Goal: Find specific page/section: Find specific page/section

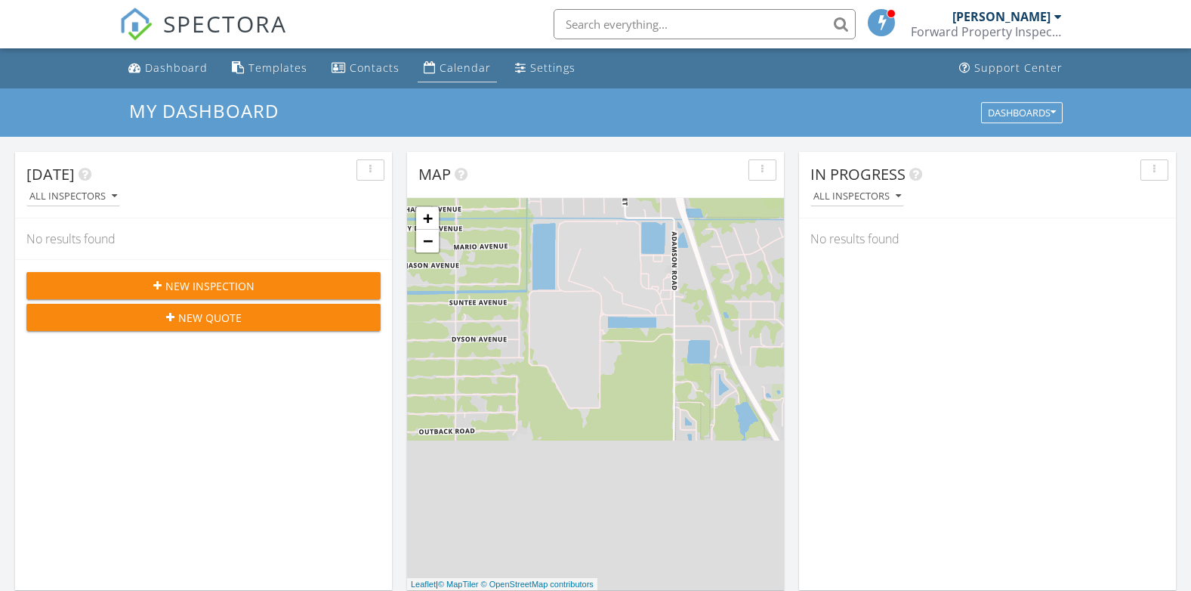
click at [433, 66] on link "Calendar" at bounding box center [457, 68] width 79 height 28
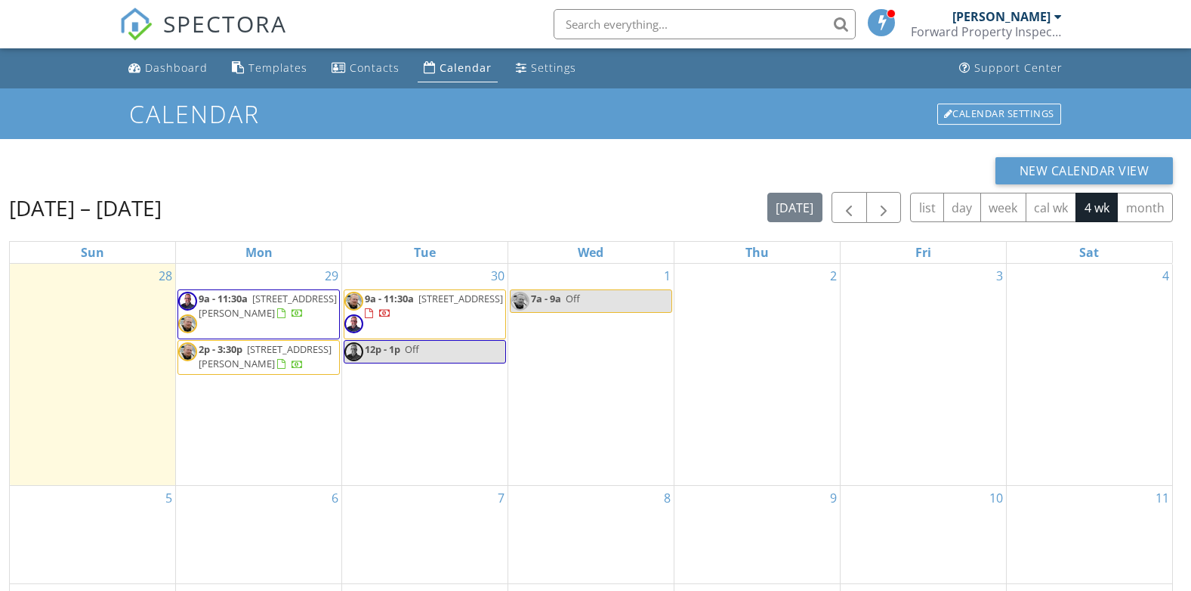
click at [241, 309] on span "[STREET_ADDRESS][PERSON_NAME]" at bounding box center [268, 306] width 138 height 28
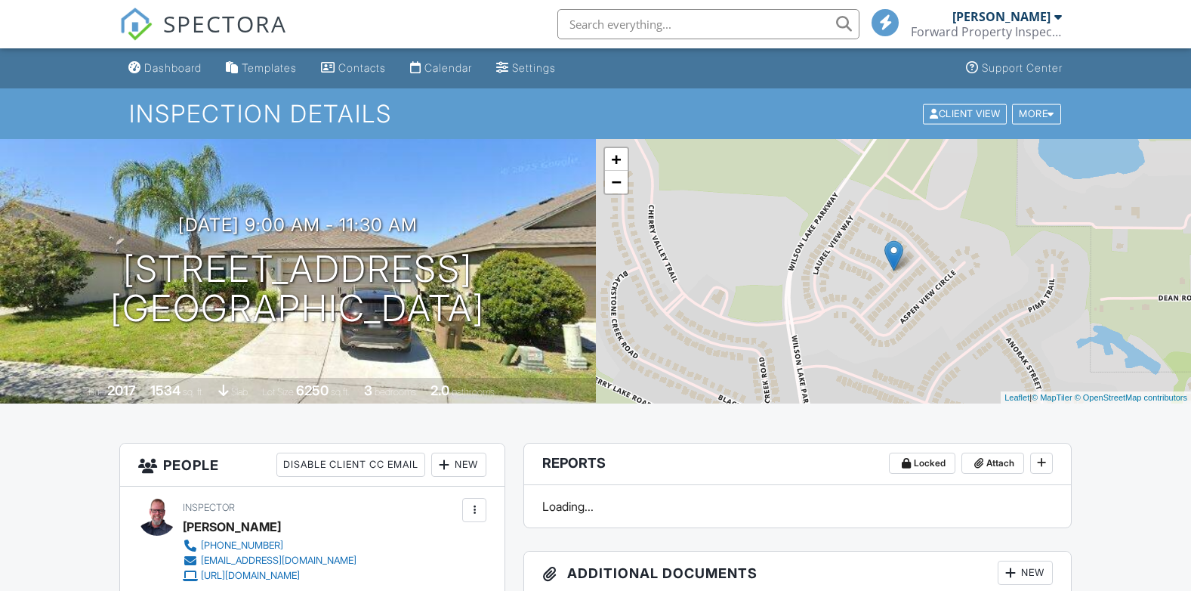
scroll to position [302, 0]
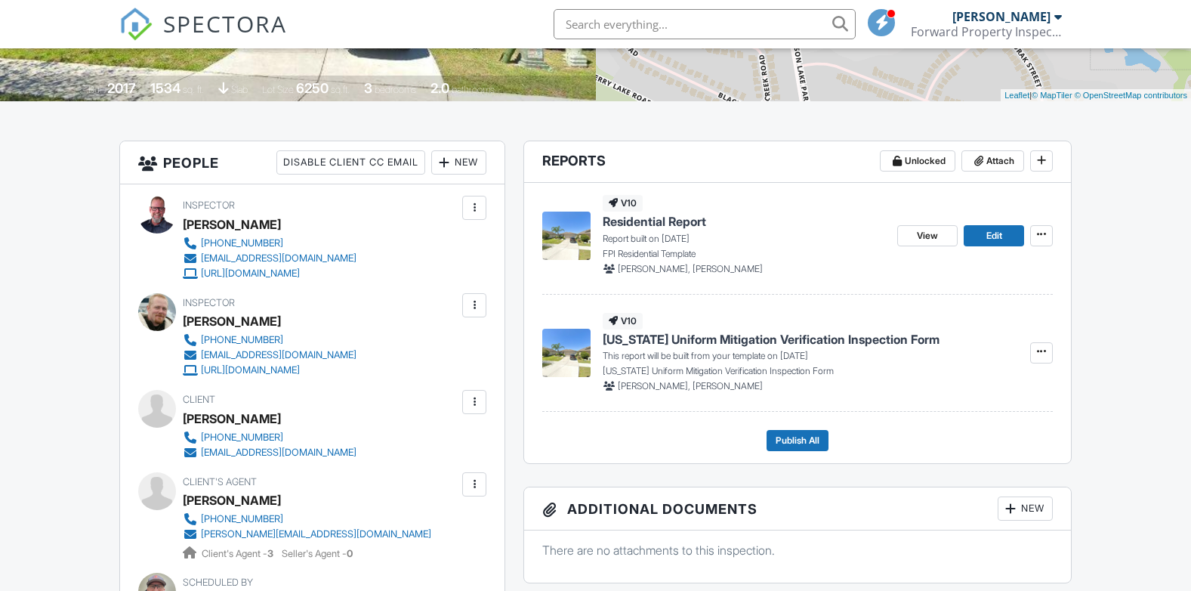
click at [682, 217] on span "Residential Report" at bounding box center [654, 221] width 103 height 17
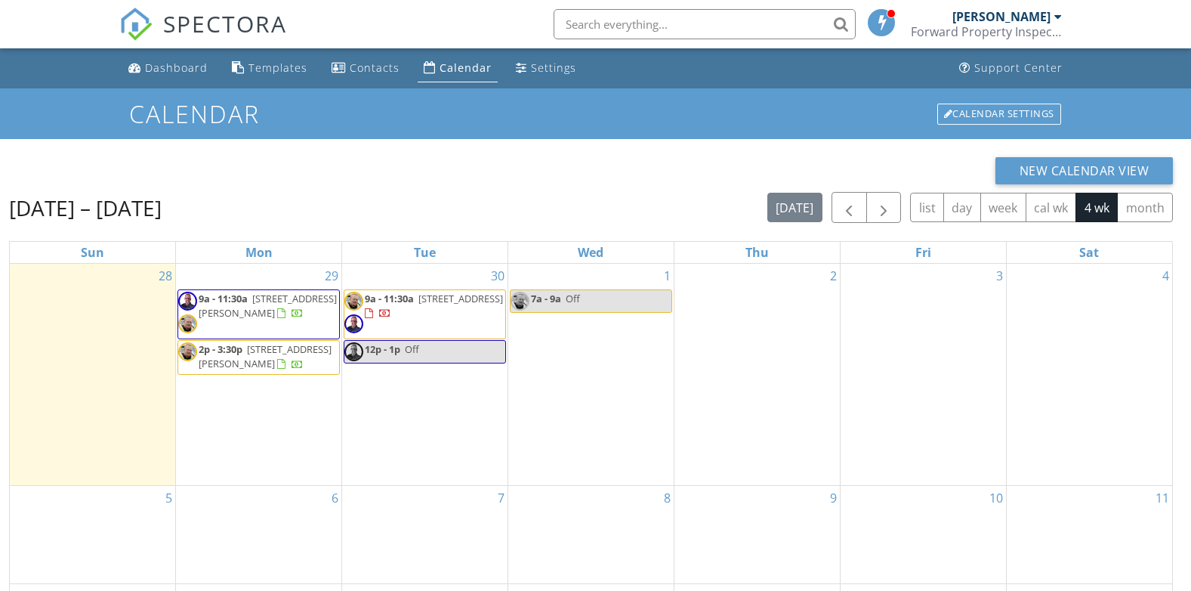
click at [262, 347] on span "6015 Amberly Ct F-31, Orlando 32822" at bounding box center [265, 356] width 133 height 28
